Goal: Transaction & Acquisition: Purchase product/service

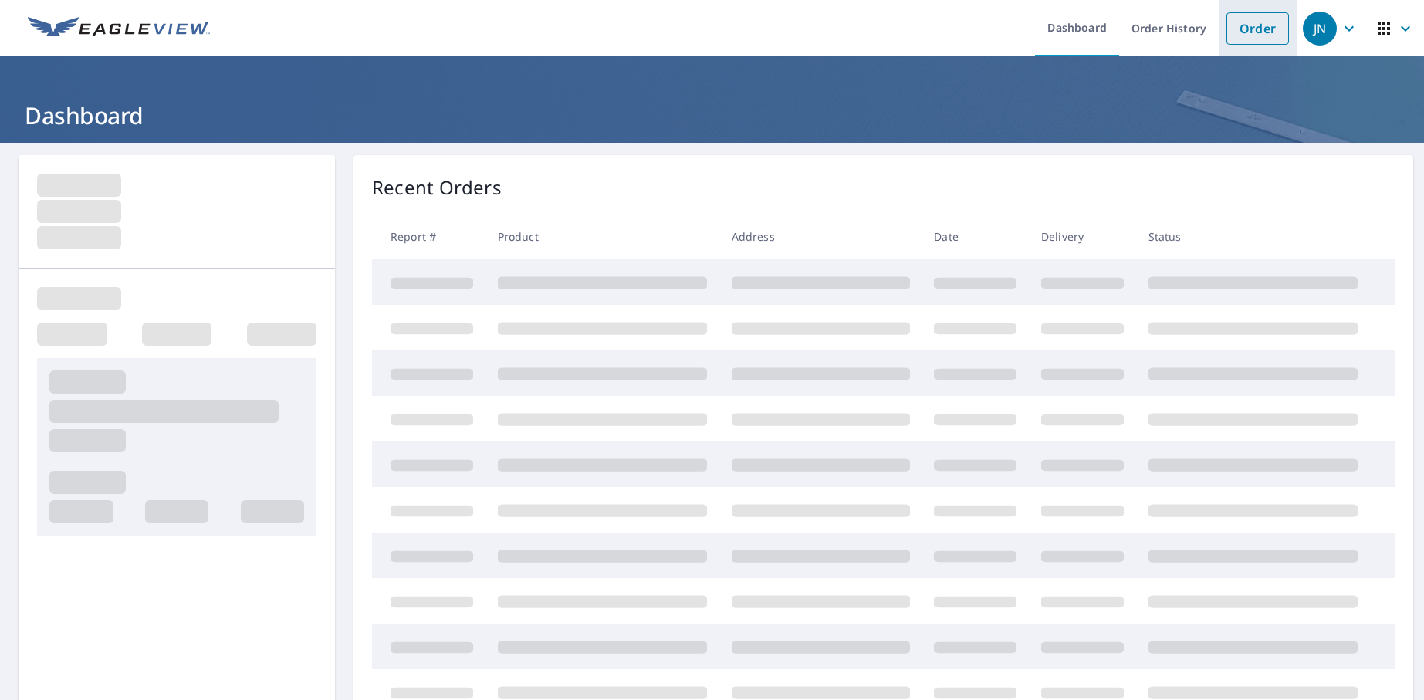
click at [1245, 30] on link "Order" at bounding box center [1257, 28] width 62 height 32
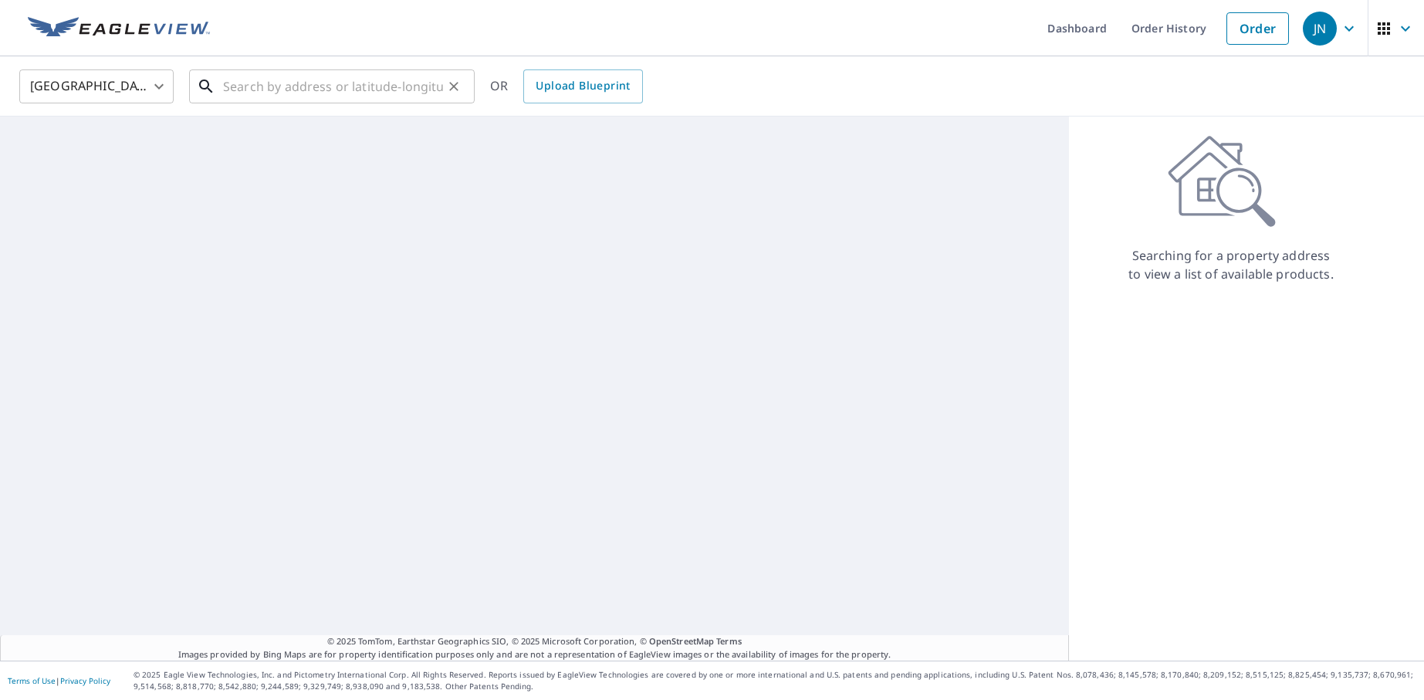
click at [234, 82] on input "text" at bounding box center [333, 86] width 220 height 43
paste input "[STREET_ADDRESS]"
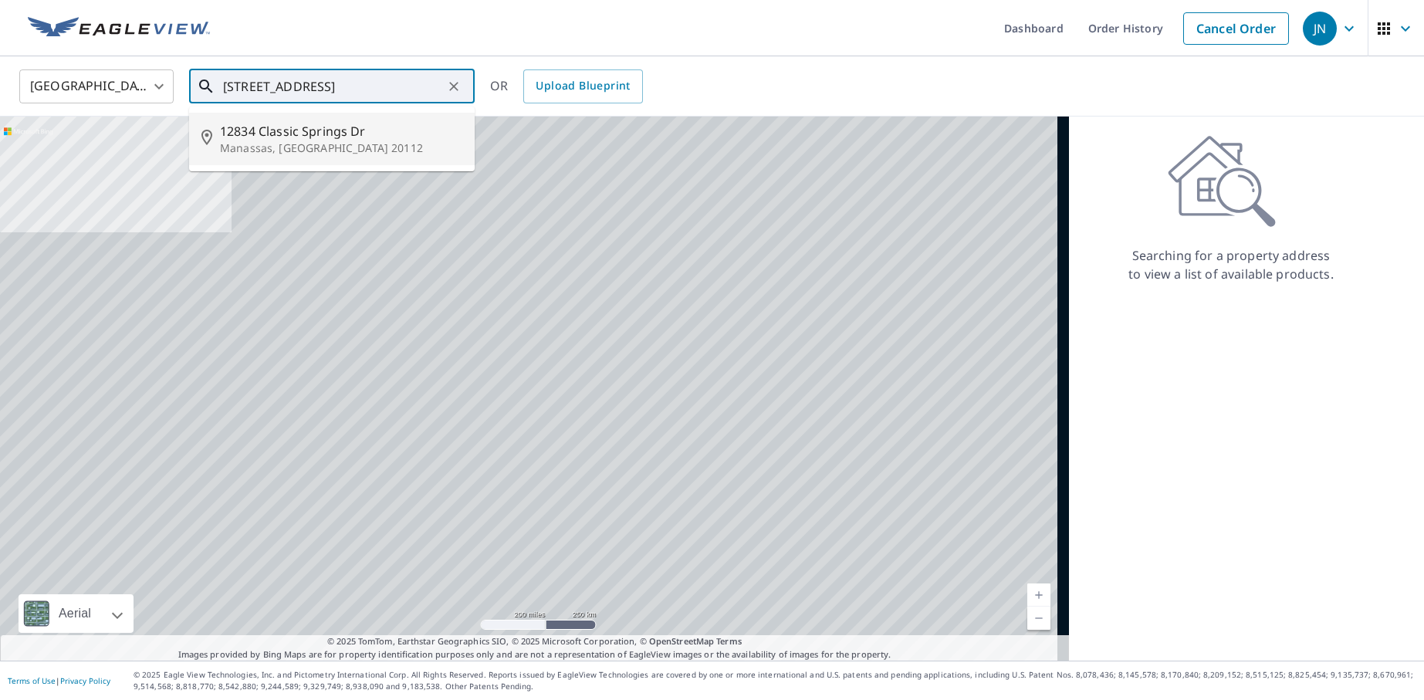
click at [300, 130] on span "12834 Classic Springs Dr" at bounding box center [341, 131] width 242 height 19
type input "12834 [GEOGRAPHIC_DATA][PERSON_NAME], [GEOGRAPHIC_DATA] 20112"
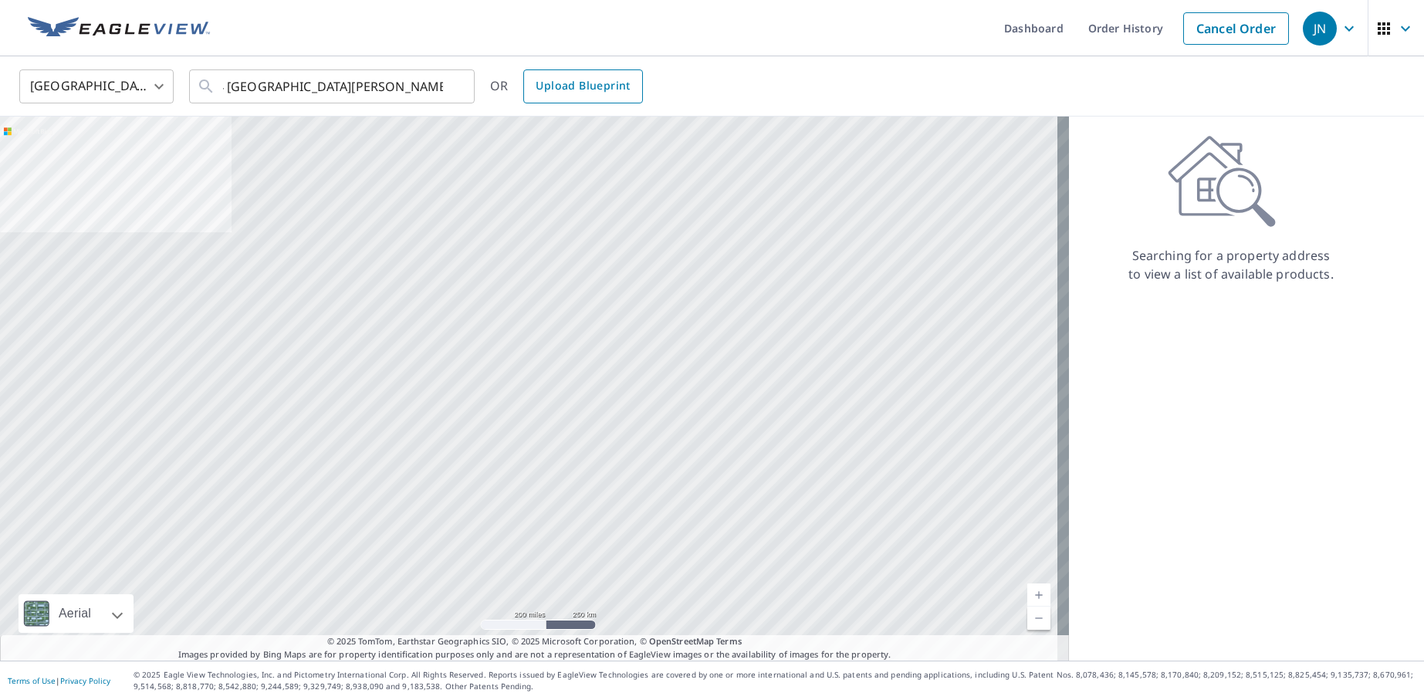
scroll to position [0, 0]
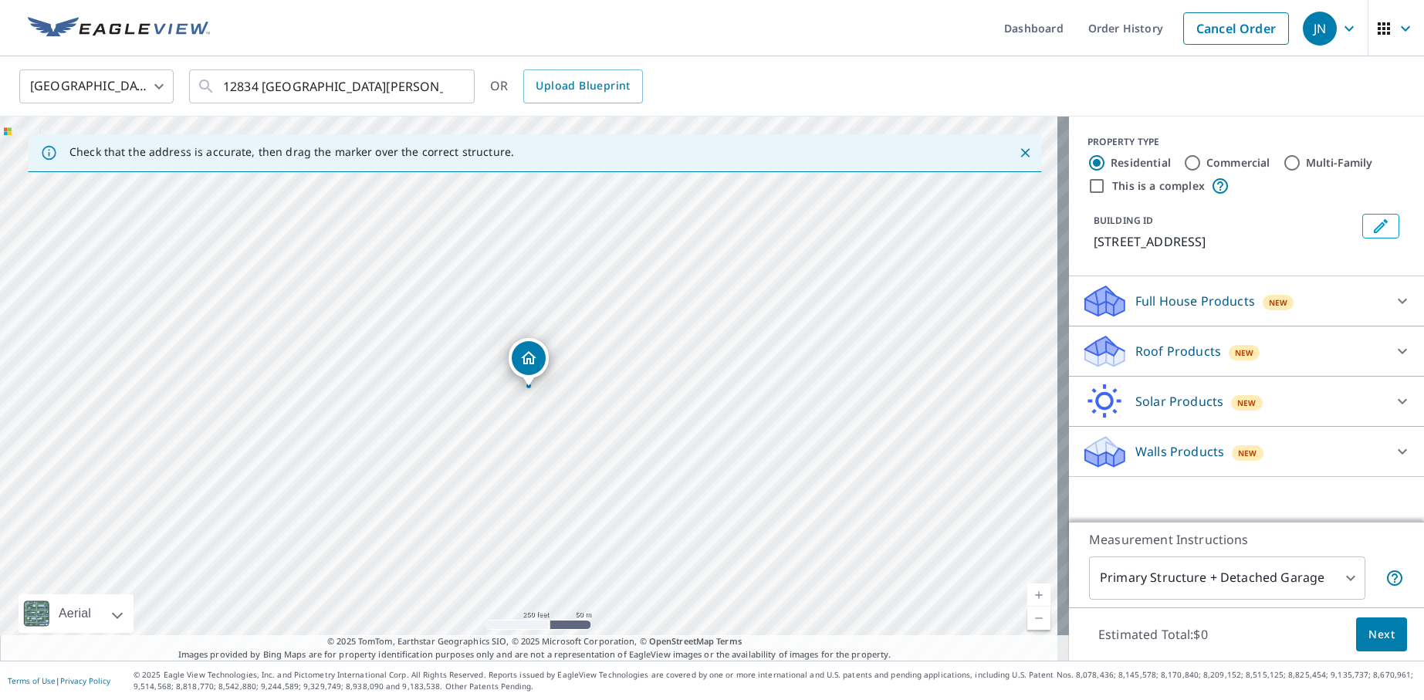
click at [1312, 363] on div "Roof Products New" at bounding box center [1232, 351] width 302 height 36
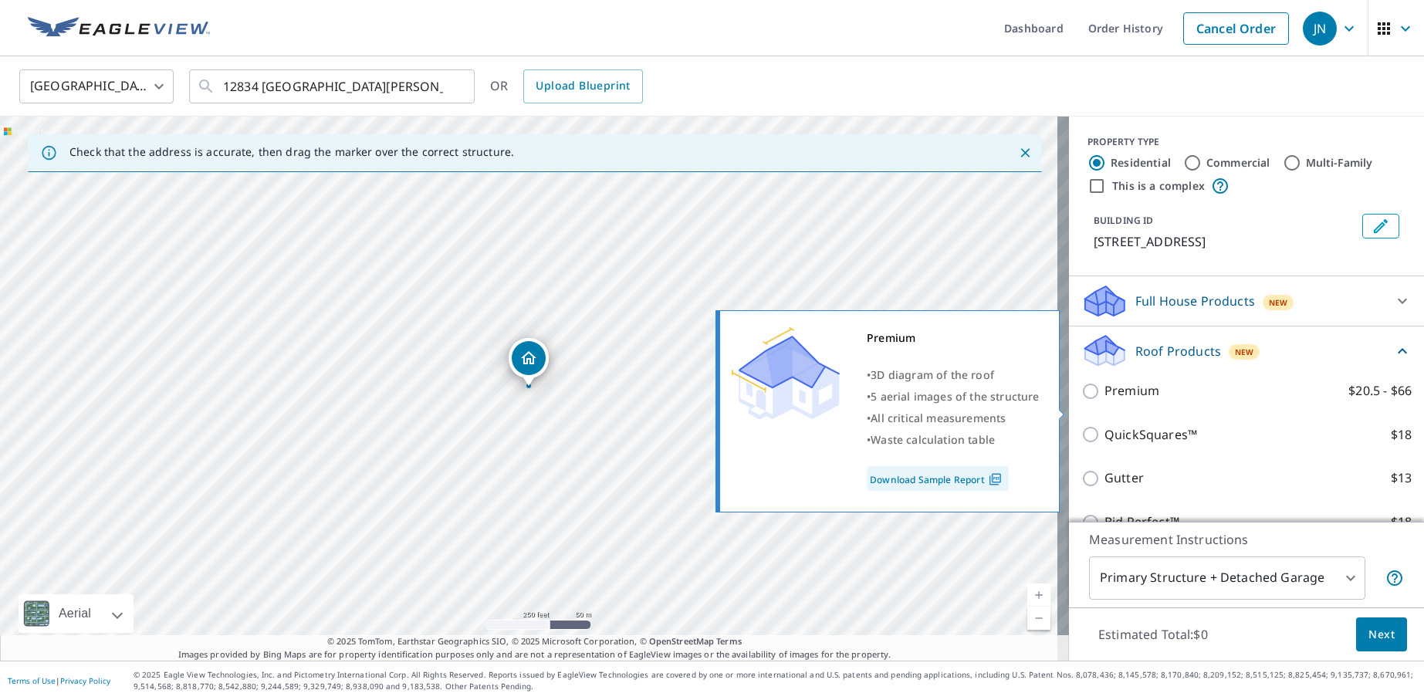
click at [1081, 400] on input "Premium $20.5 - $66" at bounding box center [1092, 391] width 23 height 19
checkbox input "true"
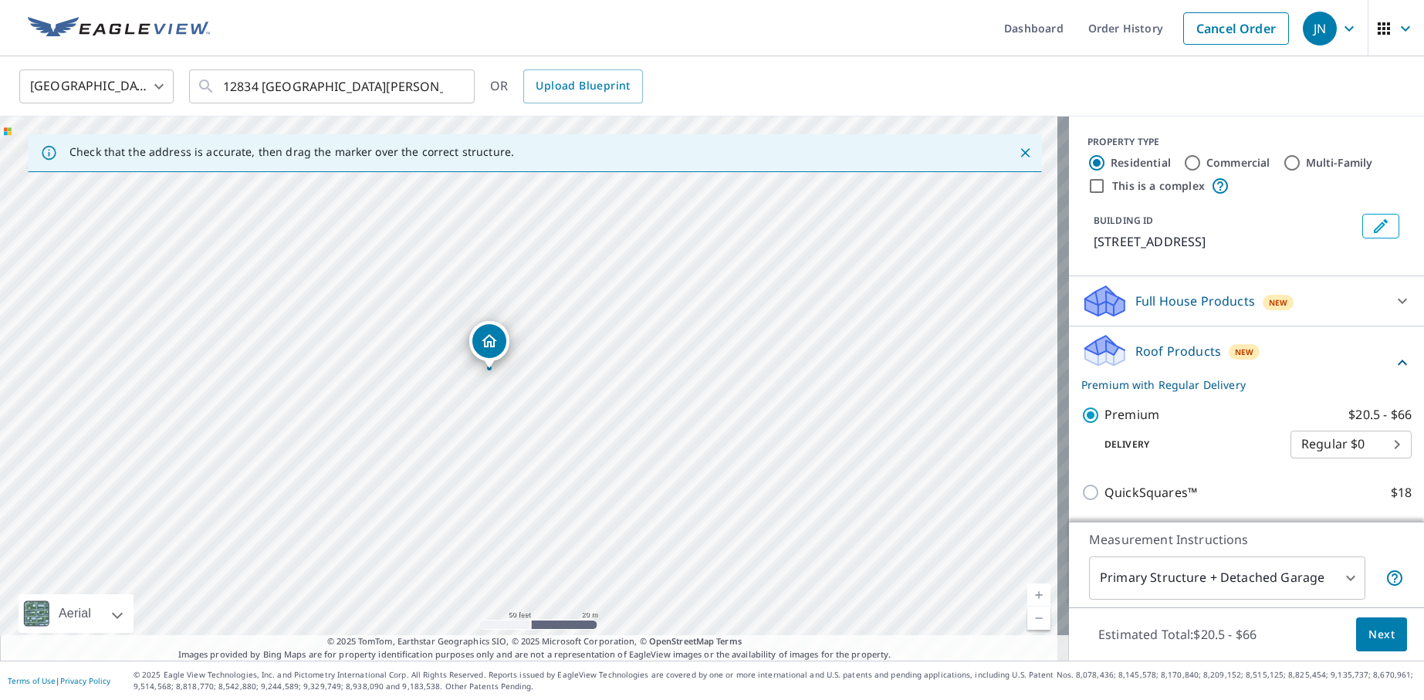
click at [1385, 635] on button "Next" at bounding box center [1381, 634] width 51 height 35
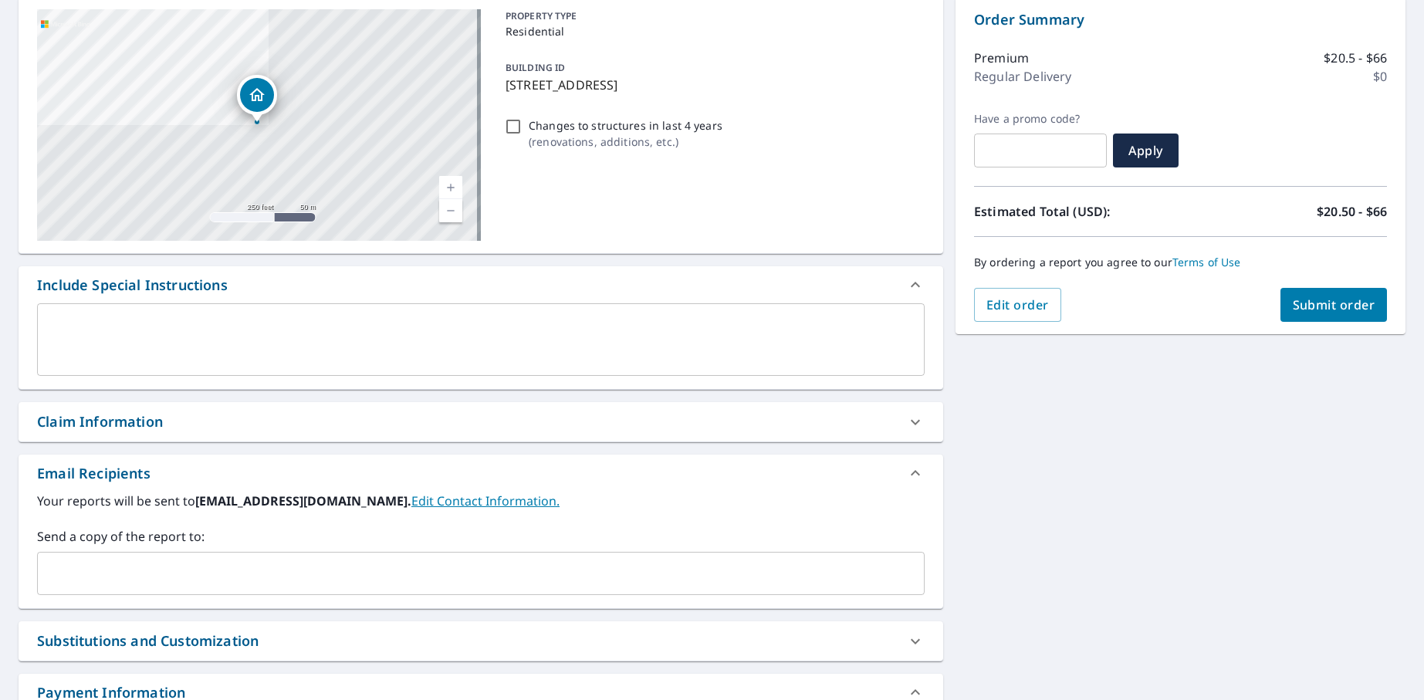
scroll to position [231, 0]
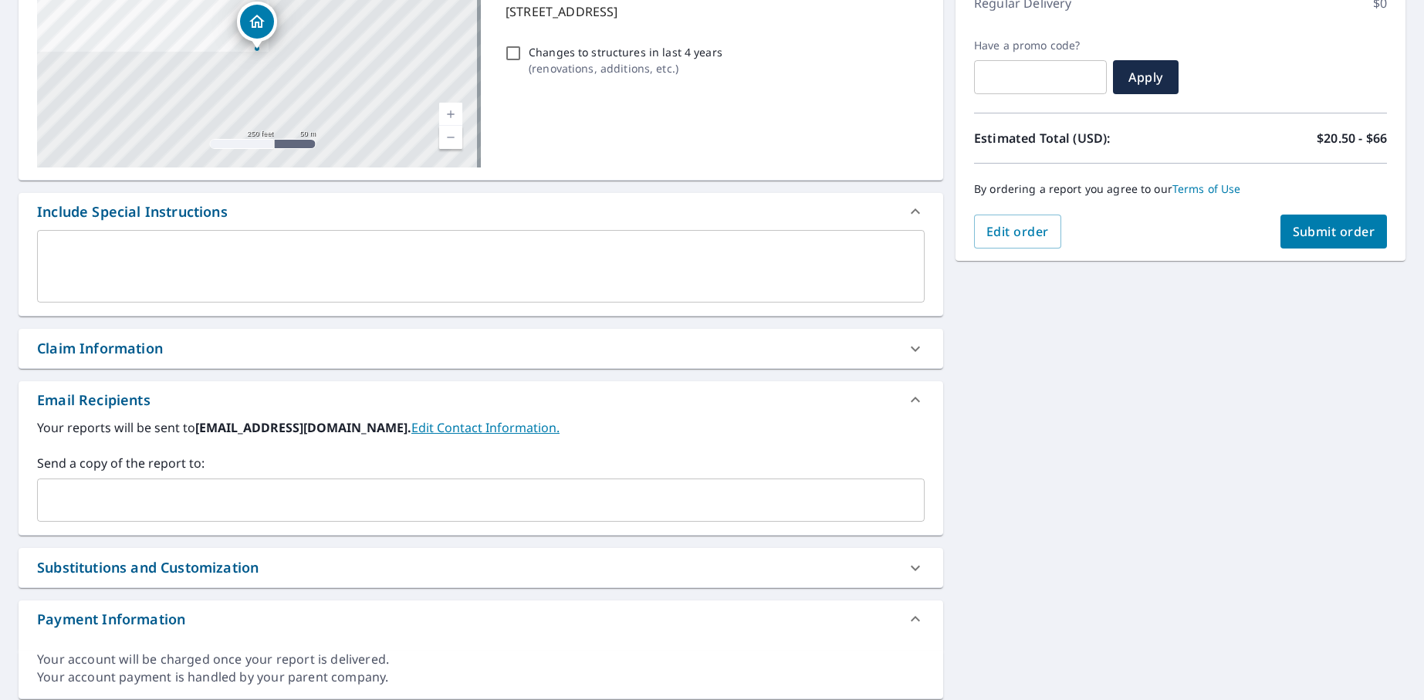
click at [160, 502] on input "text" at bounding box center [469, 499] width 850 height 29
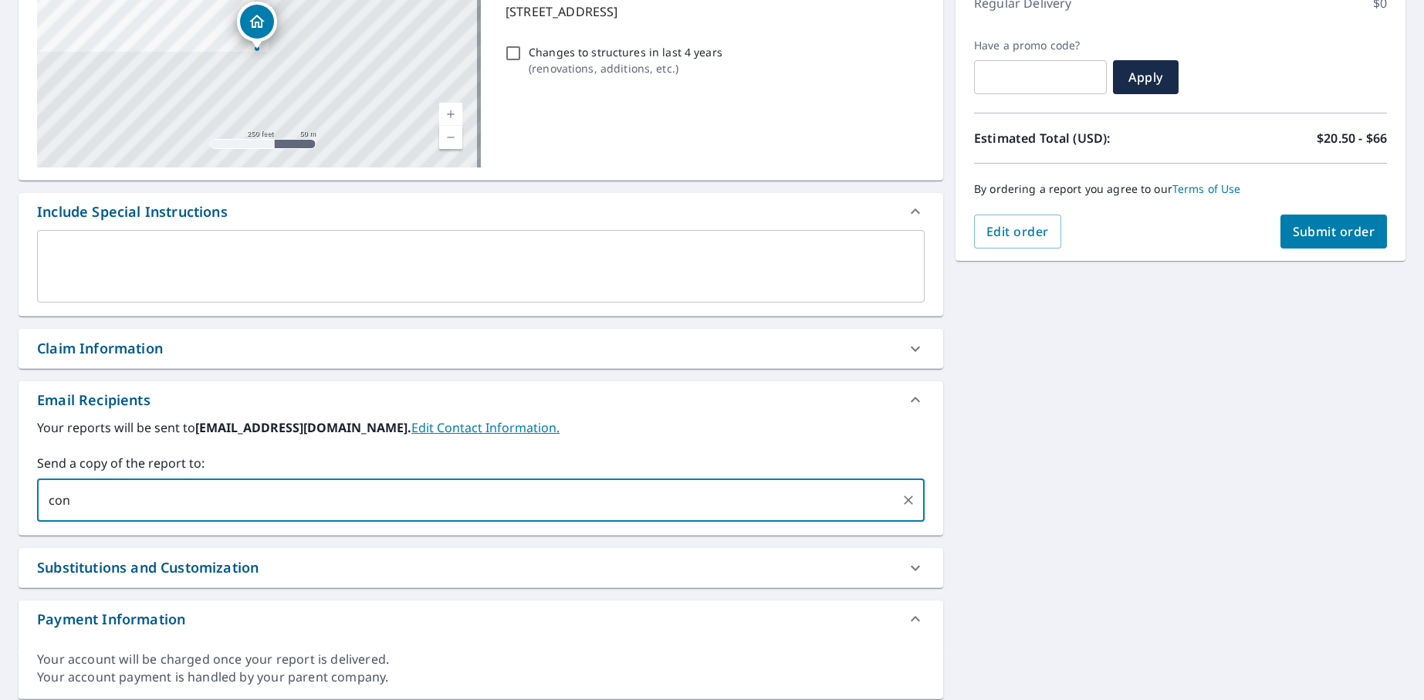
type input "con"
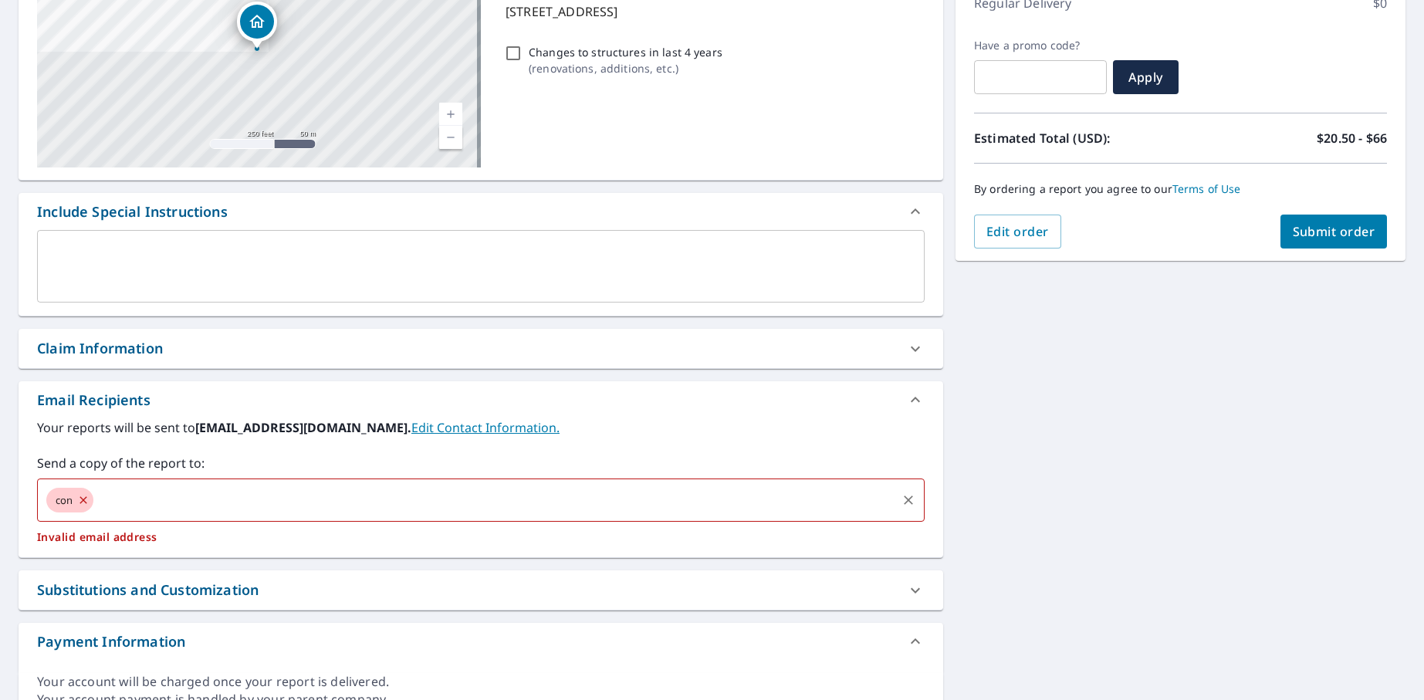
click at [83, 500] on icon at bounding box center [83, 499] width 12 height 17
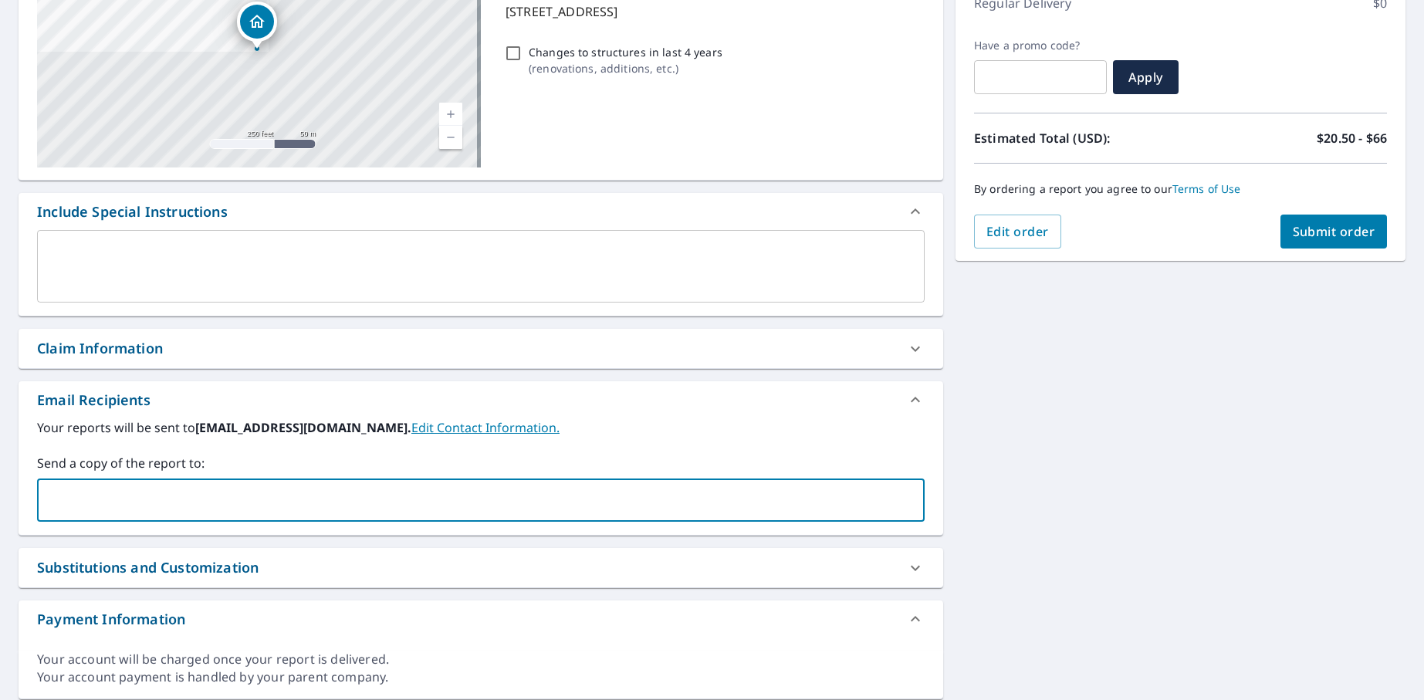
paste input "[PERSON_NAME][EMAIL_ADDRESS][DOMAIN_NAME]>"
type input "[PERSON_NAME][EMAIL_ADDRESS][DOMAIN_NAME]"
type input "[PERSON_NAME][EMAIL_ADDRESS][PERSON_NAME][DOMAIN_NAME]"
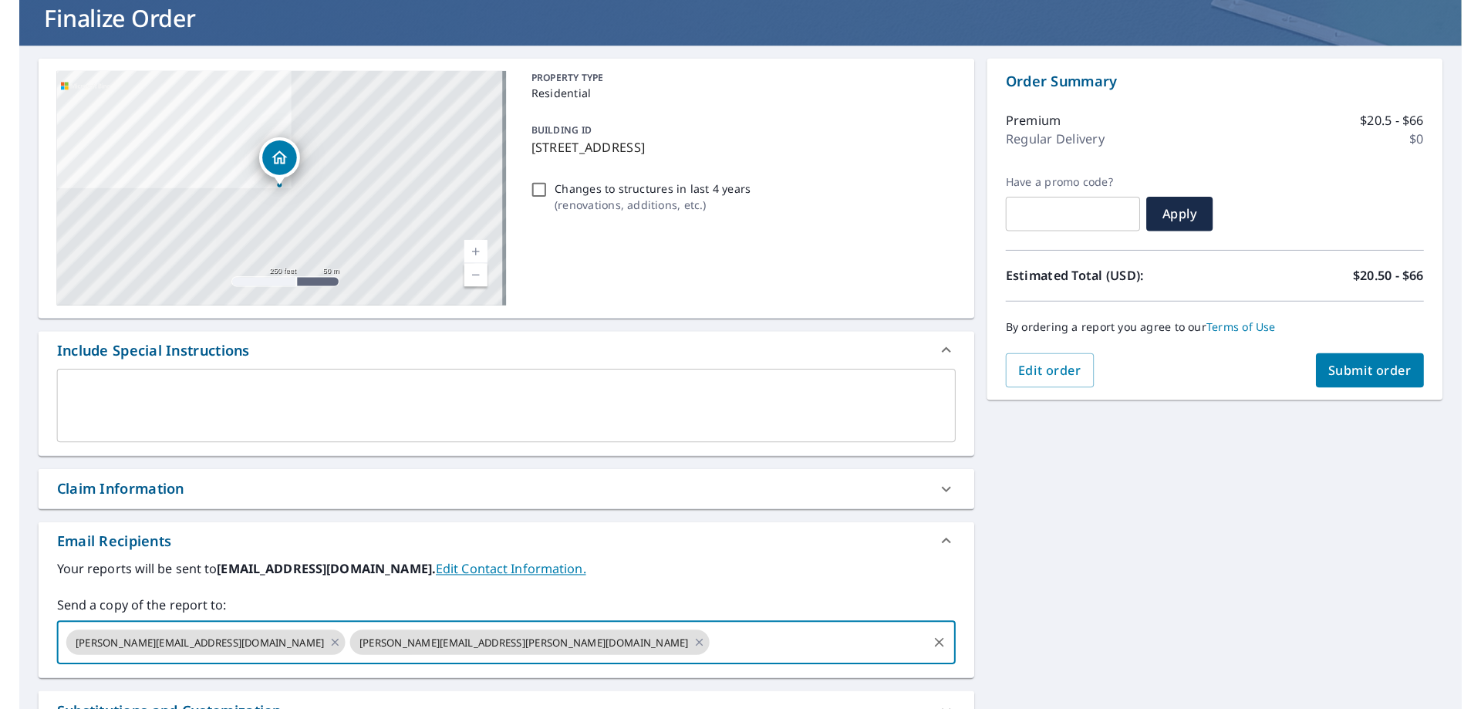
scroll to position [77, 0]
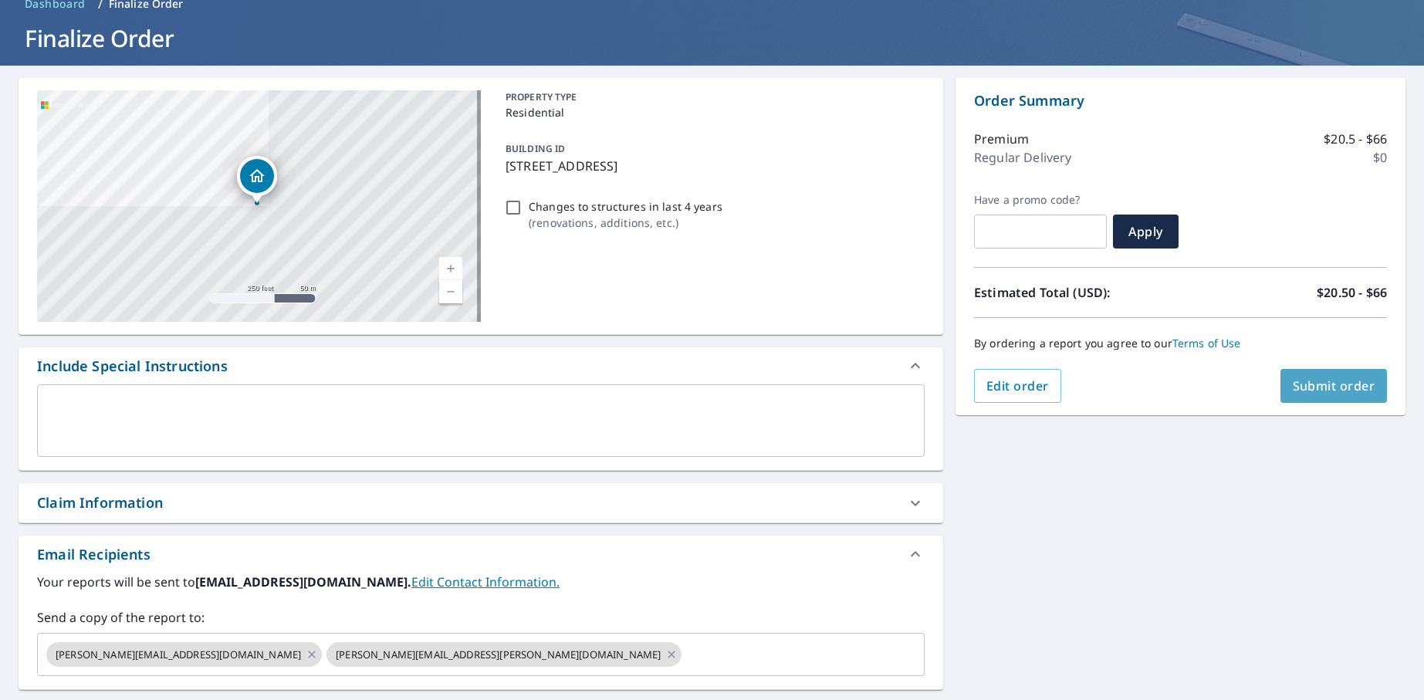
click at [1326, 388] on span "Submit order" at bounding box center [1333, 385] width 83 height 17
